Goal: Transaction & Acquisition: Download file/media

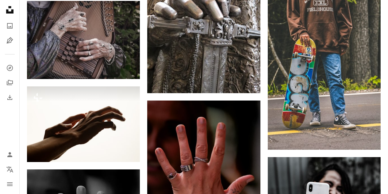
scroll to position [1460, 0]
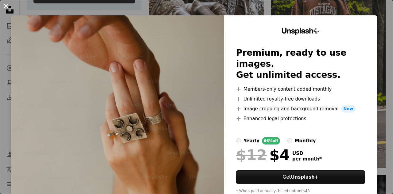
click at [9, 7] on button "An X shape" at bounding box center [5, 5] width 7 height 7
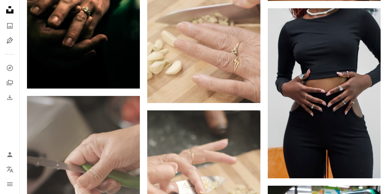
scroll to position [1867, 0]
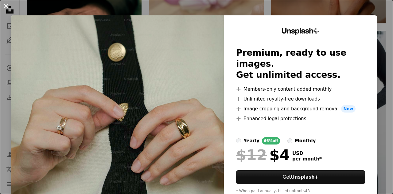
click at [9, 3] on button "An X shape" at bounding box center [5, 5] width 7 height 7
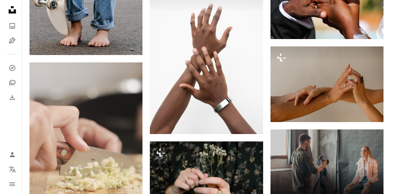
scroll to position [2255, 0]
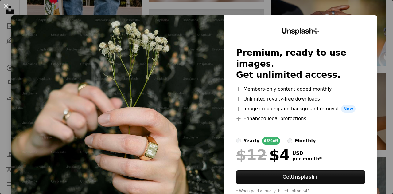
click at [366, 10] on div "An X shape Unsplash+ Premium, ready to use images. Get unlimited access. A plus…" at bounding box center [196, 97] width 393 height 194
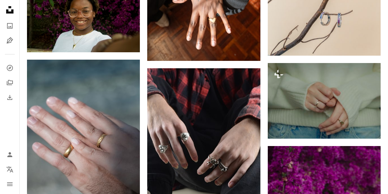
scroll to position [3523, 0]
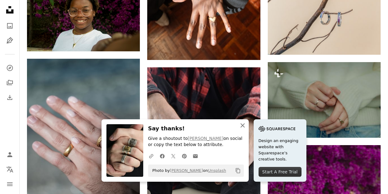
click at [245, 124] on icon "button" at bounding box center [243, 125] width 4 height 4
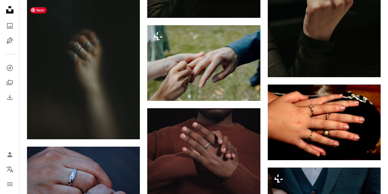
scroll to position [4185, 0]
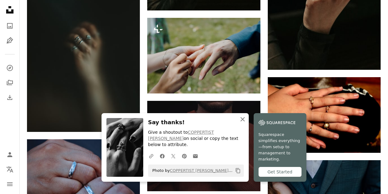
click at [245, 121] on icon "button" at bounding box center [243, 119] width 4 height 4
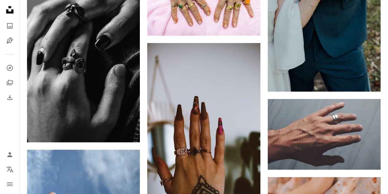
scroll to position [4424, 0]
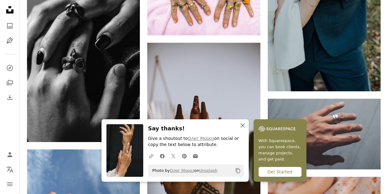
click at [246, 122] on icon "An X shape" at bounding box center [242, 124] width 7 height 7
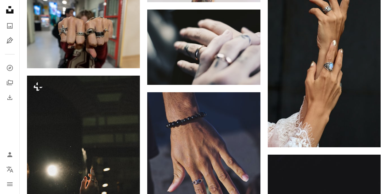
scroll to position [4800, 0]
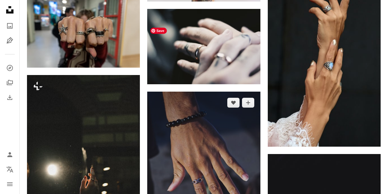
click at [254, 186] on img at bounding box center [203, 175] width 113 height 169
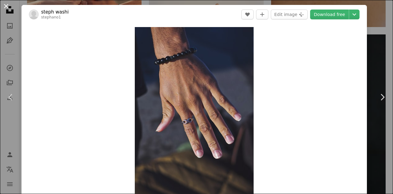
click at [5, 7] on button "An X shape" at bounding box center [5, 5] width 7 height 7
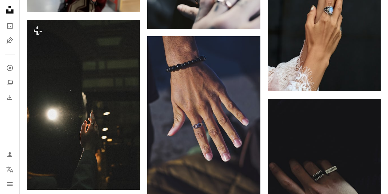
scroll to position [4863, 0]
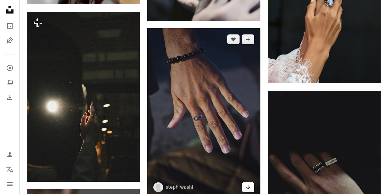
click at [248, 184] on icon "Download" at bounding box center [248, 186] width 4 height 4
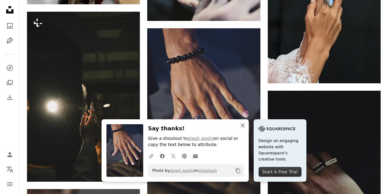
click at [246, 125] on icon "An X shape" at bounding box center [242, 124] width 7 height 7
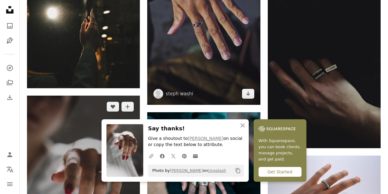
scroll to position [4967, 0]
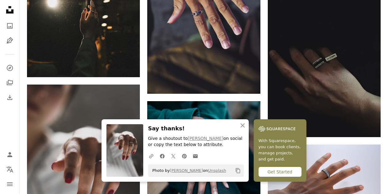
click at [249, 132] on div "An X shape Close Say thanks! Give a shoutout to [PERSON_NAME] on social or copy…" at bounding box center [175, 150] width 147 height 62
click at [249, 127] on button "An X shape Close" at bounding box center [243, 125] width 12 height 12
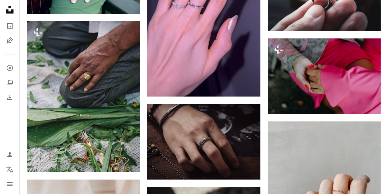
scroll to position [5322, 0]
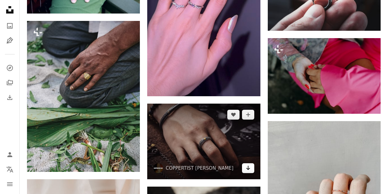
click at [248, 165] on icon "Download" at bounding box center [248, 167] width 4 height 4
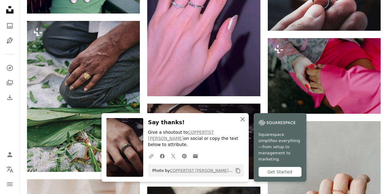
click at [246, 123] on icon "An X shape" at bounding box center [242, 118] width 7 height 7
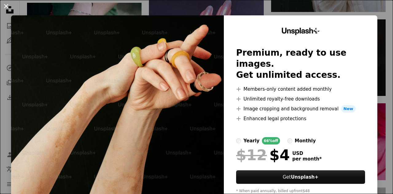
click at [8, 8] on button "An X shape" at bounding box center [5, 5] width 7 height 7
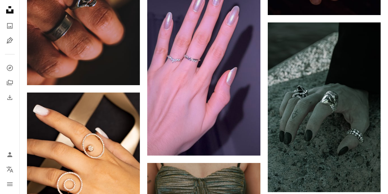
scroll to position [6325, 0]
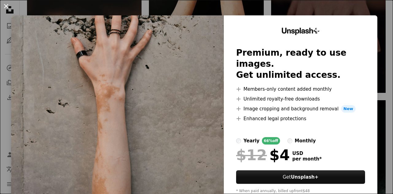
click at [8, 6] on button "An X shape" at bounding box center [5, 5] width 7 height 7
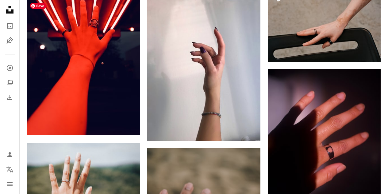
scroll to position [6895, 0]
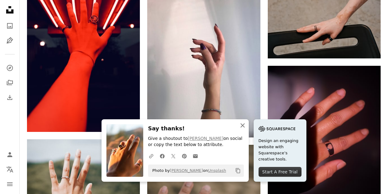
click at [246, 128] on icon "An X shape" at bounding box center [242, 124] width 7 height 7
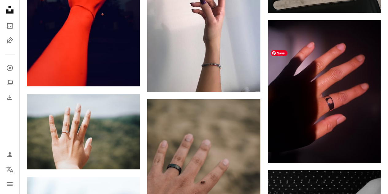
scroll to position [6960, 0]
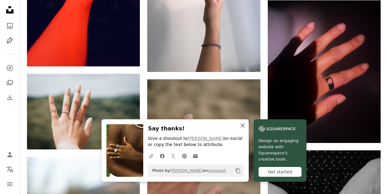
click at [249, 131] on button "An X shape Close" at bounding box center [243, 125] width 12 height 12
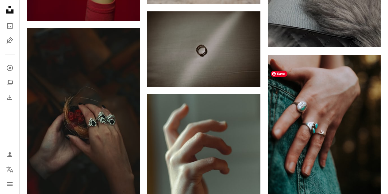
scroll to position [7715, 0]
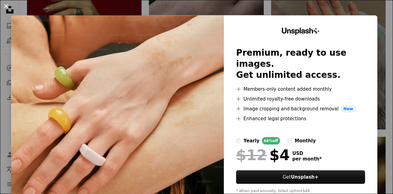
click at [10, 8] on button "An X shape" at bounding box center [5, 5] width 7 height 7
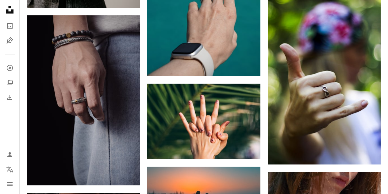
scroll to position [10194, 0]
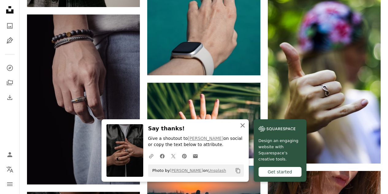
click at [246, 125] on icon "An X shape" at bounding box center [242, 124] width 7 height 7
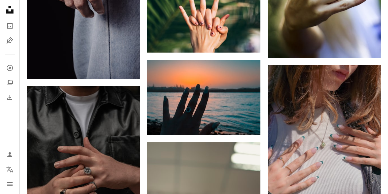
scroll to position [10300, 0]
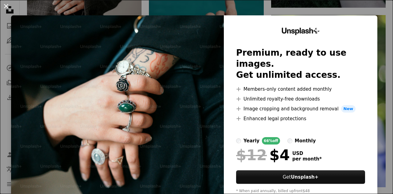
click at [10, 8] on button "An X shape" at bounding box center [5, 5] width 7 height 7
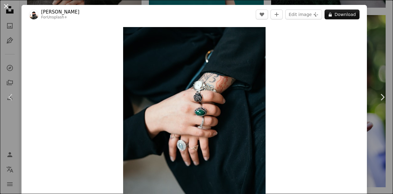
click at [10, 6] on button "An X shape" at bounding box center [5, 5] width 7 height 7
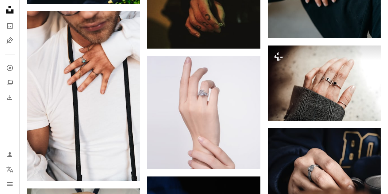
scroll to position [10811, 0]
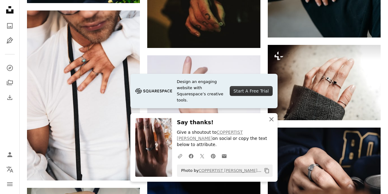
click at [266, 125] on button "An X shape Close" at bounding box center [271, 119] width 12 height 12
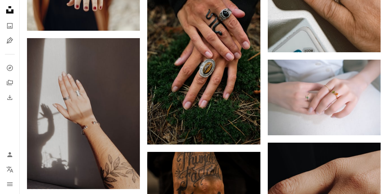
scroll to position [11514, 0]
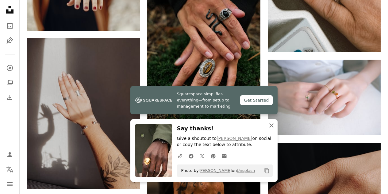
click at [272, 130] on button "An X shape Close" at bounding box center [271, 125] width 12 height 12
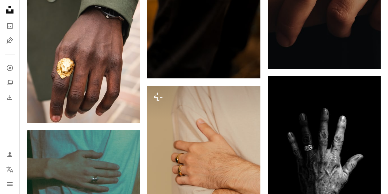
scroll to position [11767, 0]
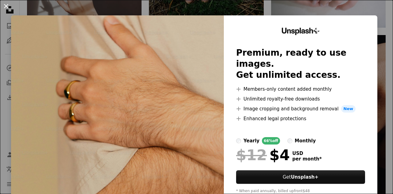
click at [10, 9] on button "An X shape" at bounding box center [5, 5] width 7 height 7
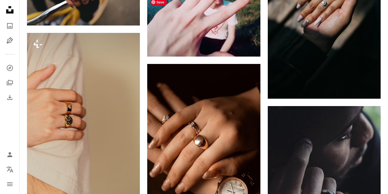
scroll to position [12236, 0]
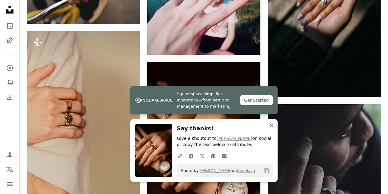
click at [275, 125] on icon "An X shape" at bounding box center [271, 124] width 7 height 7
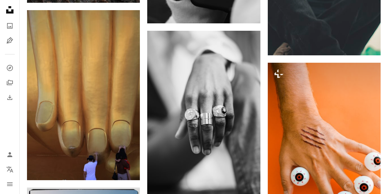
scroll to position [13151, 0]
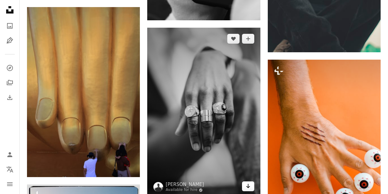
click at [246, 182] on icon "Arrow pointing down" at bounding box center [248, 185] width 5 height 7
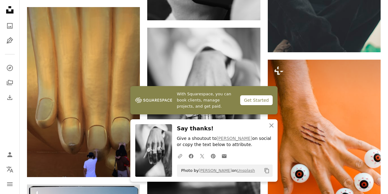
click at [272, 134] on div "Say thanks! Give a shoutout to [PERSON_NAME] on social or copy the text below t…" at bounding box center [225, 150] width 96 height 52
click at [271, 124] on icon "An X shape" at bounding box center [271, 124] width 7 height 7
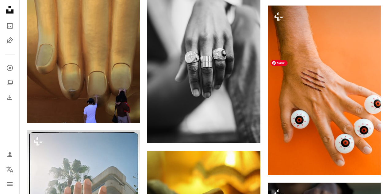
scroll to position [13218, 0]
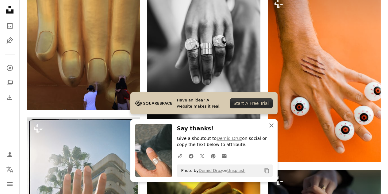
click at [274, 126] on icon "An X shape" at bounding box center [271, 124] width 7 height 7
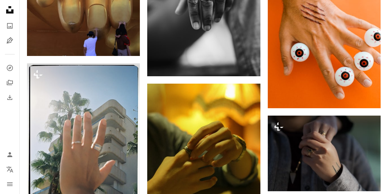
scroll to position [13259, 0]
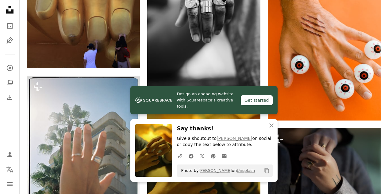
click at [273, 134] on div "An X shape Close Say thanks! Give a shoutout to [PERSON_NAME] on social or copy…" at bounding box center [203, 150] width 147 height 62
click at [272, 127] on icon "button" at bounding box center [271, 125] width 4 height 4
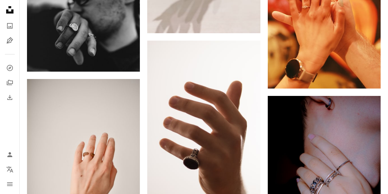
scroll to position [15472, 0]
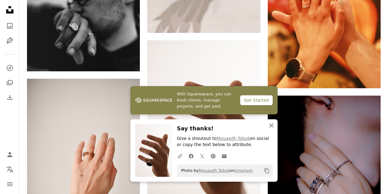
click at [270, 126] on icon "button" at bounding box center [271, 125] width 4 height 4
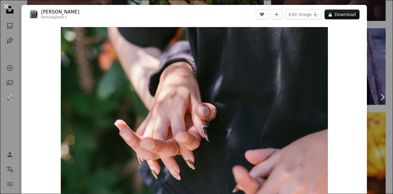
click at [7, 2] on button "An X shape" at bounding box center [5, 5] width 7 height 7
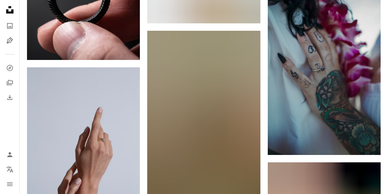
scroll to position [17804, 0]
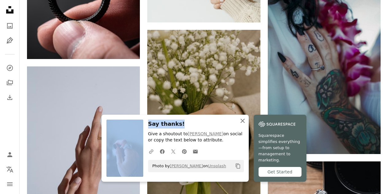
click at [245, 123] on icon "button" at bounding box center [243, 120] width 4 height 4
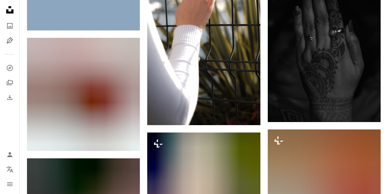
scroll to position [22482, 0]
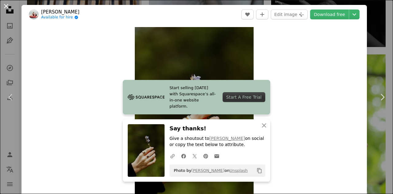
click at [7, 8] on button "An X shape" at bounding box center [5, 5] width 7 height 7
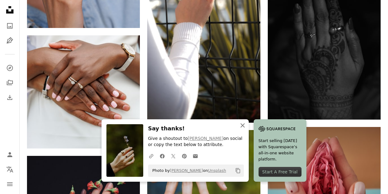
click at [246, 128] on icon "An X shape" at bounding box center [242, 124] width 7 height 7
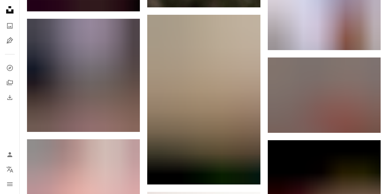
scroll to position [25260, 0]
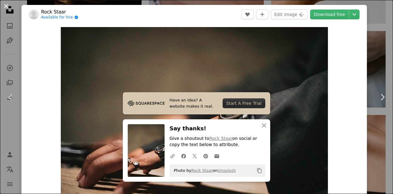
click at [7, 9] on button "An X shape" at bounding box center [5, 5] width 7 height 7
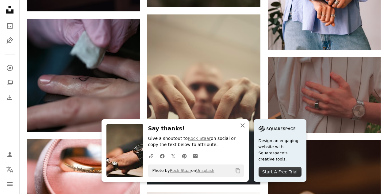
click at [246, 122] on icon "An X shape" at bounding box center [242, 124] width 7 height 7
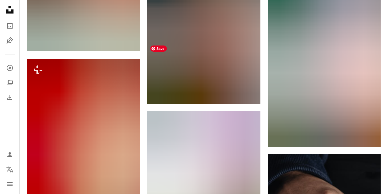
scroll to position [25944, 0]
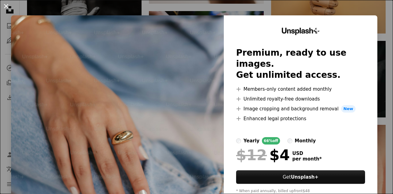
click at [6, 9] on button "An X shape" at bounding box center [5, 5] width 7 height 7
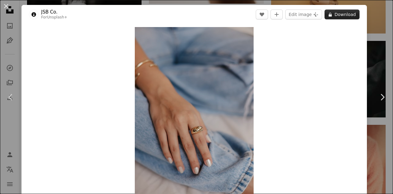
click at [338, 17] on button "A lock Download" at bounding box center [341, 15] width 35 height 10
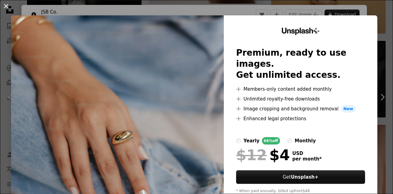
click at [5, 10] on button "An X shape" at bounding box center [5, 5] width 7 height 7
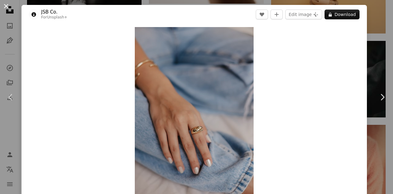
click at [4, 6] on button "An X shape" at bounding box center [5, 5] width 7 height 7
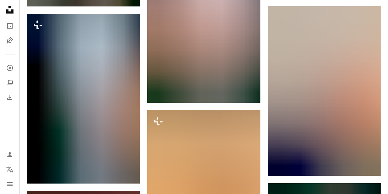
scroll to position [27484, 0]
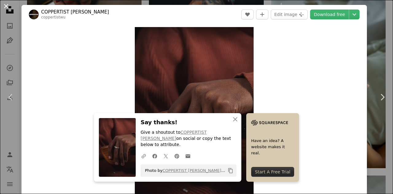
click at [9, 6] on button "An X shape" at bounding box center [5, 5] width 7 height 7
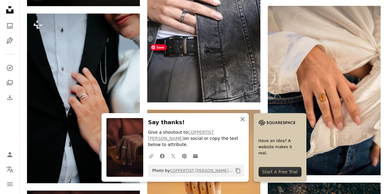
click at [249, 125] on button "An X shape Close" at bounding box center [243, 119] width 12 height 12
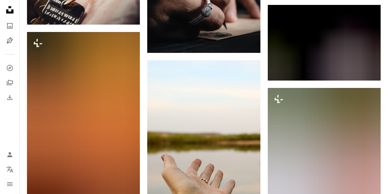
scroll to position [28488, 0]
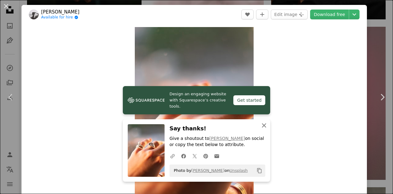
click at [261, 126] on icon "An X shape" at bounding box center [263, 124] width 7 height 7
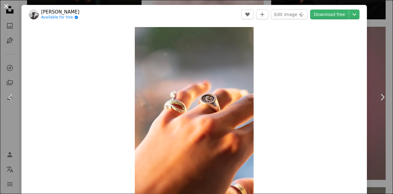
click at [6, 8] on button "An X shape" at bounding box center [5, 5] width 7 height 7
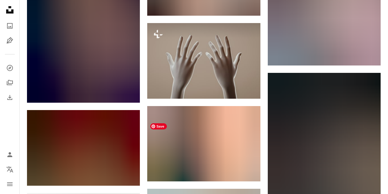
scroll to position [32011, 0]
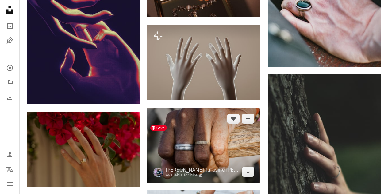
click at [252, 107] on img at bounding box center [203, 144] width 113 height 75
click at [248, 169] on icon "Download" at bounding box center [248, 171] width 4 height 4
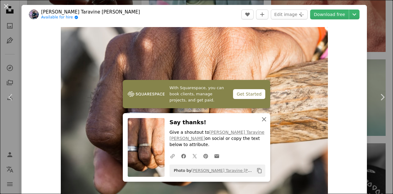
click at [265, 125] on button "An X shape Close" at bounding box center [264, 119] width 12 height 12
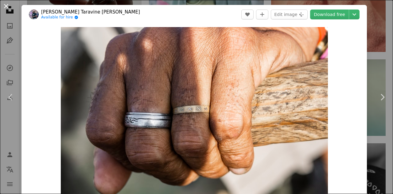
click at [10, 6] on button "An X shape" at bounding box center [5, 5] width 7 height 7
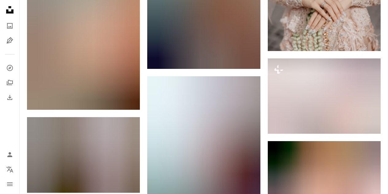
scroll to position [33513, 0]
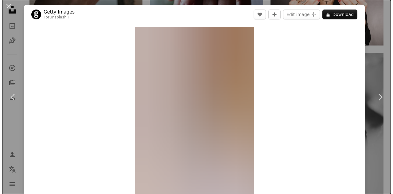
scroll to position [33800, 0]
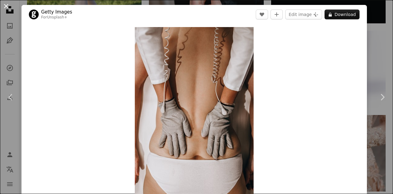
click at [8, 9] on button "An X shape" at bounding box center [5, 5] width 7 height 7
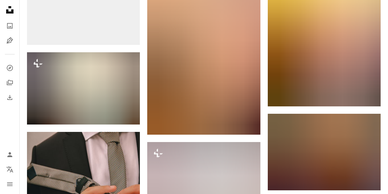
scroll to position [34930, 0]
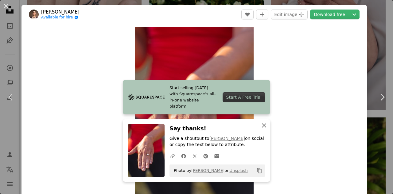
click at [263, 124] on icon "button" at bounding box center [264, 125] width 4 height 4
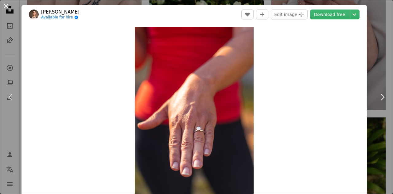
click at [7, 9] on button "An X shape" at bounding box center [5, 5] width 7 height 7
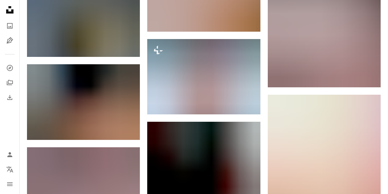
scroll to position [35564, 0]
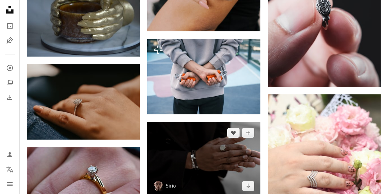
click at [252, 121] on img at bounding box center [203, 158] width 113 height 75
click at [249, 182] on icon "Arrow pointing down" at bounding box center [248, 185] width 5 height 7
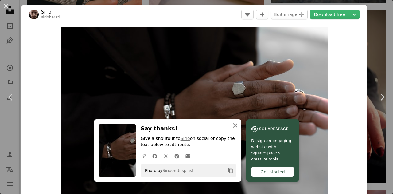
click at [237, 124] on icon "button" at bounding box center [235, 125] width 4 height 4
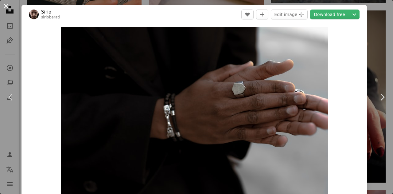
click at [6, 10] on button "An X shape" at bounding box center [5, 5] width 7 height 7
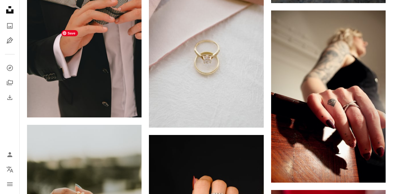
click at [7, 6] on icon "Unsplash logo Unsplash Home" at bounding box center [10, 10] width 12 height 12
